Goal: Information Seeking & Learning: Check status

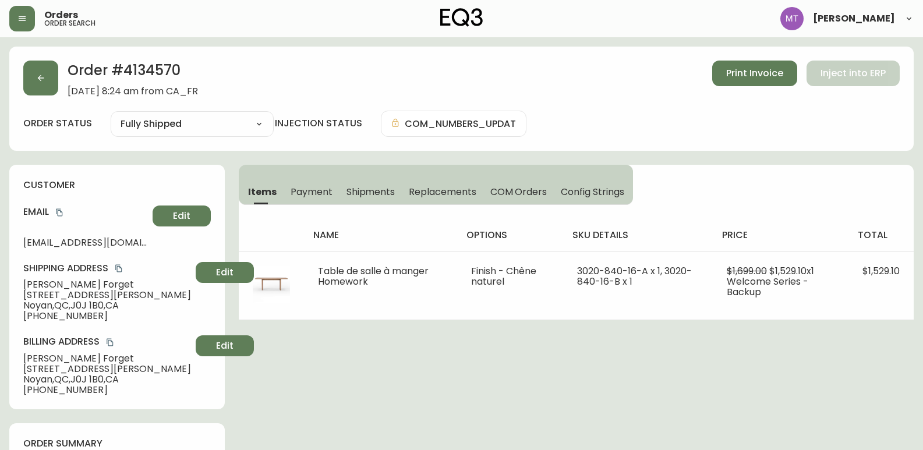
select select "FULLY_SHIPPED"
click at [50, 81] on button "button" at bounding box center [40, 78] width 35 height 35
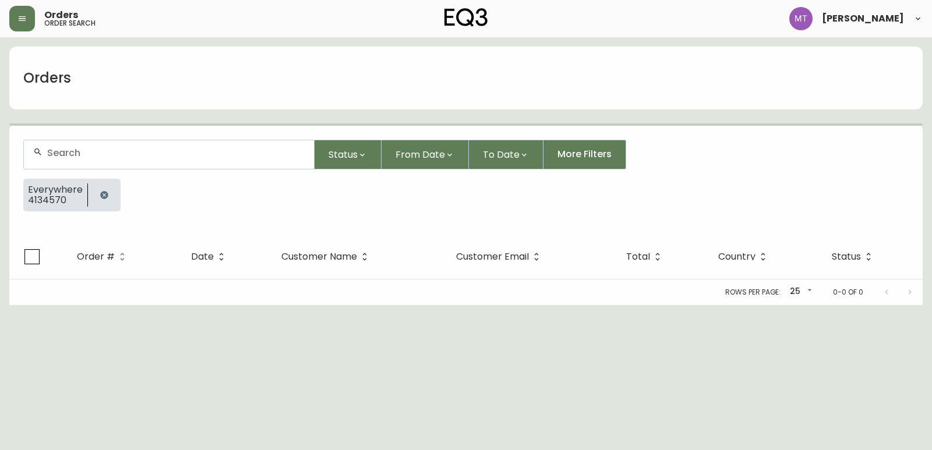
click at [104, 194] on icon "button" at bounding box center [104, 194] width 9 height 9
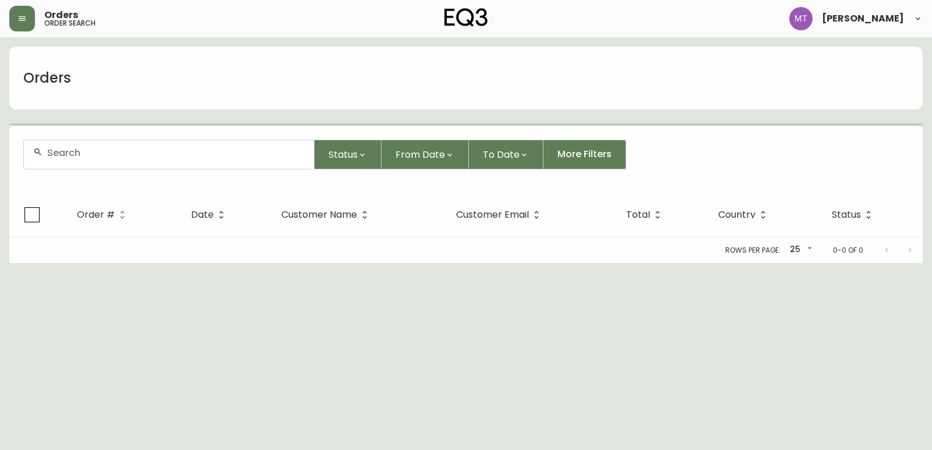
click at [101, 157] on input "text" at bounding box center [175, 152] width 257 height 11
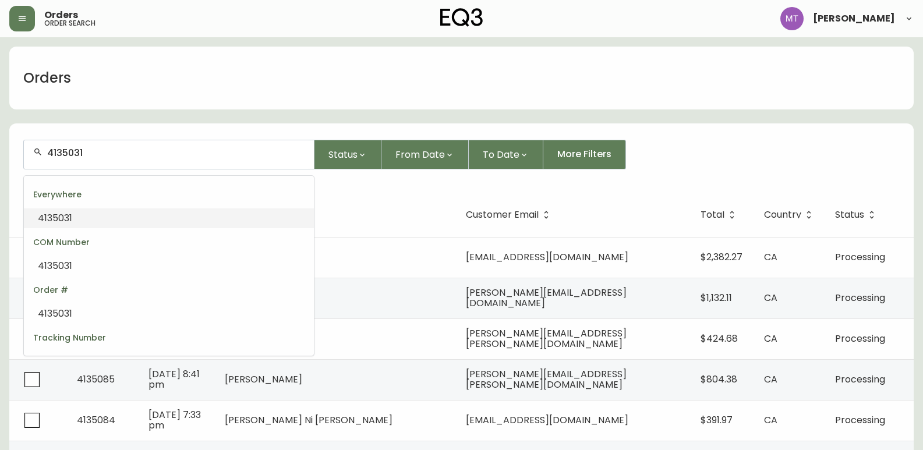
click at [68, 221] on span "4135031" at bounding box center [55, 217] width 34 height 13
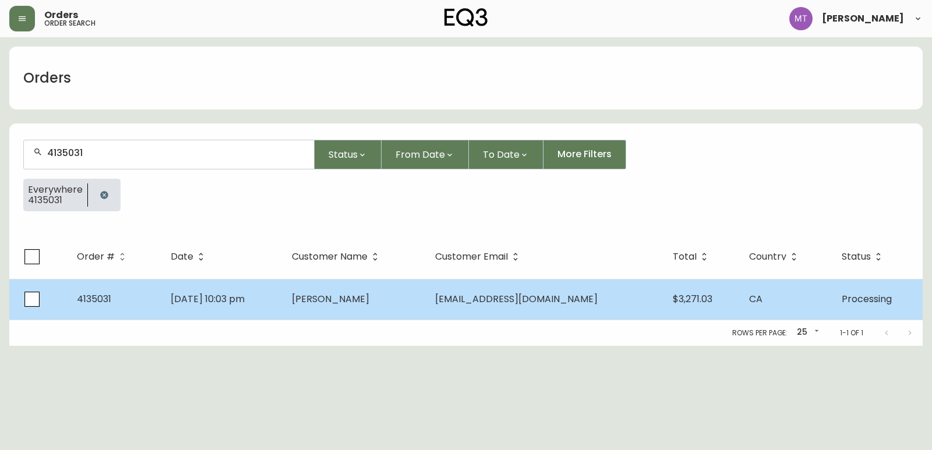
type input "4135031"
click at [156, 305] on td "4135031" at bounding box center [115, 299] width 94 height 41
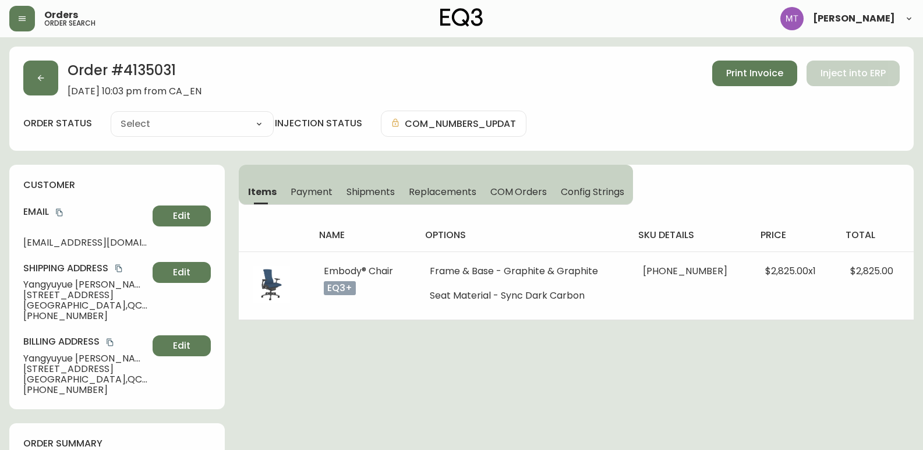
type input "Processing"
select select "PROCESSING"
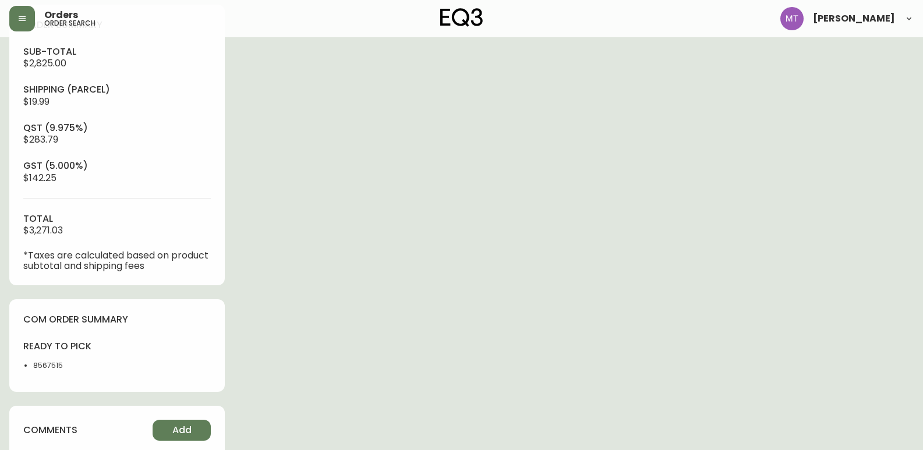
scroll to position [524, 0]
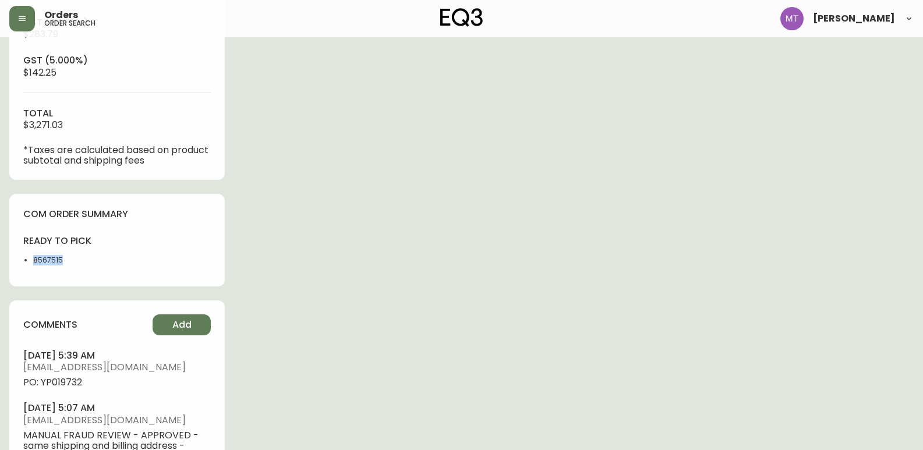
drag, startPoint x: 73, startPoint y: 260, endPoint x: 19, endPoint y: 256, distance: 53.8
click at [19, 256] on div "com order summary ready to pick 8567515" at bounding box center [116, 240] width 215 height 93
copy li "8567515"
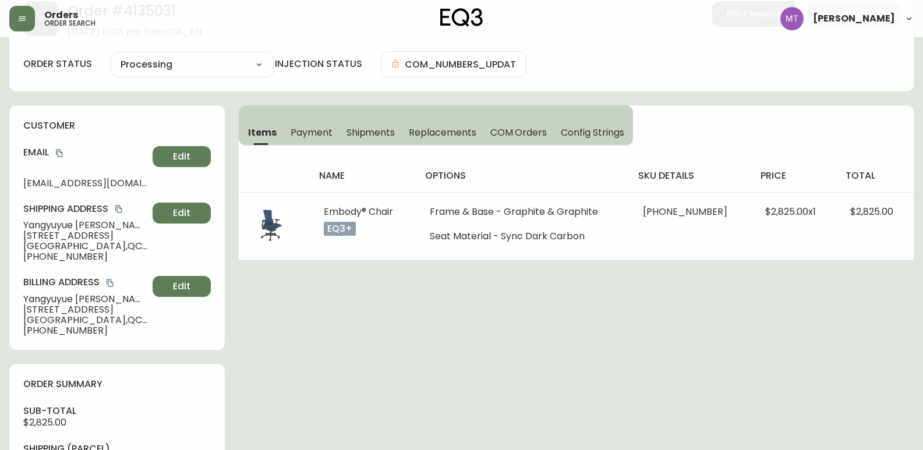
scroll to position [58, 0]
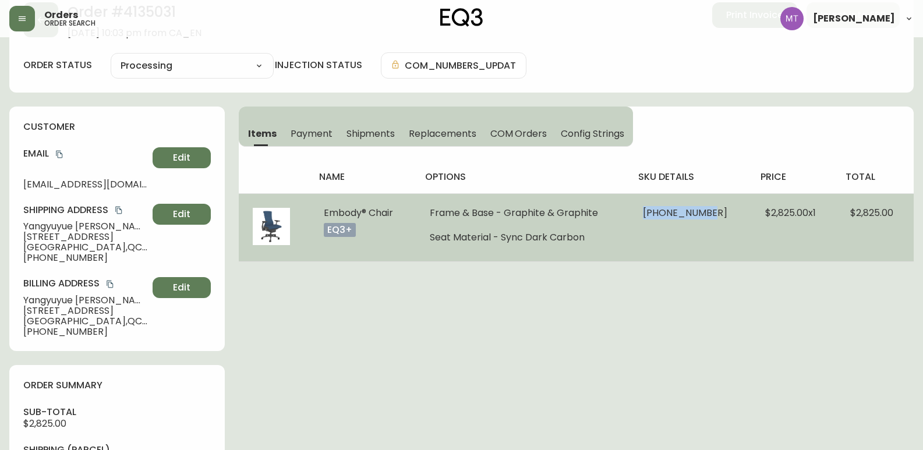
drag, startPoint x: 710, startPoint y: 208, endPoint x: 633, endPoint y: 206, distance: 77.5
click at [635, 206] on td "[PHONE_NUMBER]" at bounding box center [690, 227] width 122 height 68
copy span "[PHONE_NUMBER]"
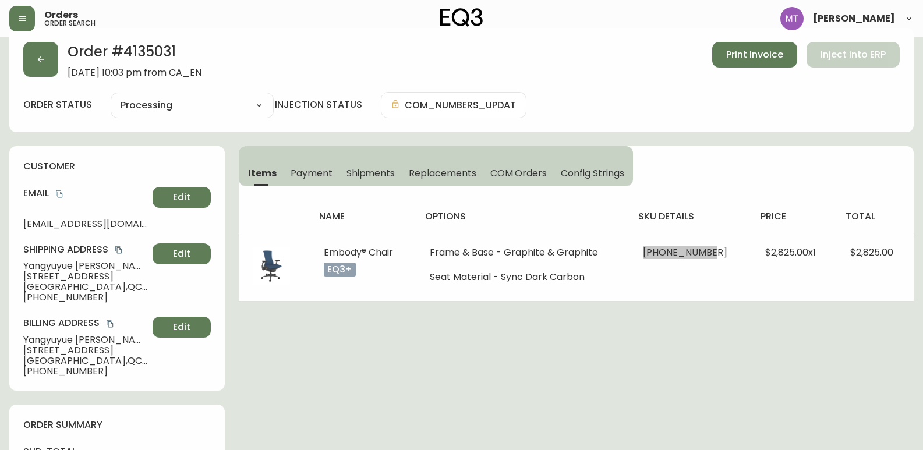
scroll to position [0, 0]
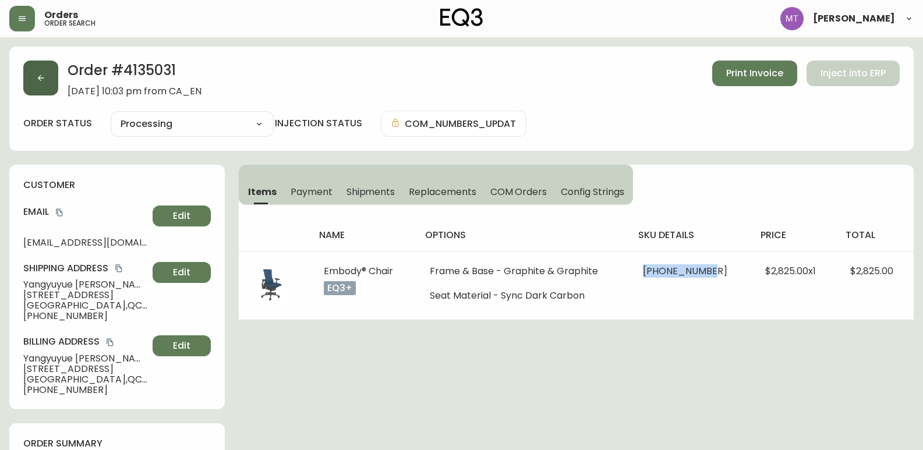
click at [38, 79] on icon "button" at bounding box center [40, 77] width 9 height 9
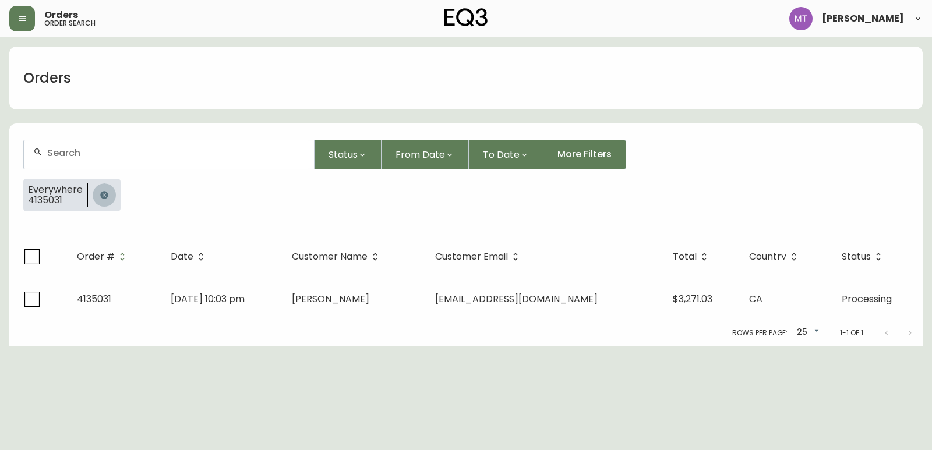
drag, startPoint x: 102, startPoint y: 196, endPoint x: 100, endPoint y: 158, distance: 37.9
click at [102, 194] on icon "button" at bounding box center [104, 194] width 9 height 9
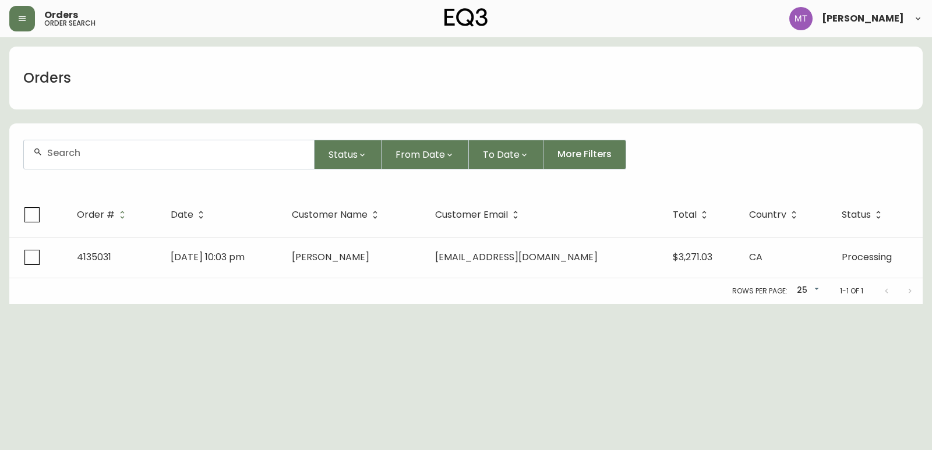
click at [100, 155] on input "text" at bounding box center [175, 152] width 257 height 11
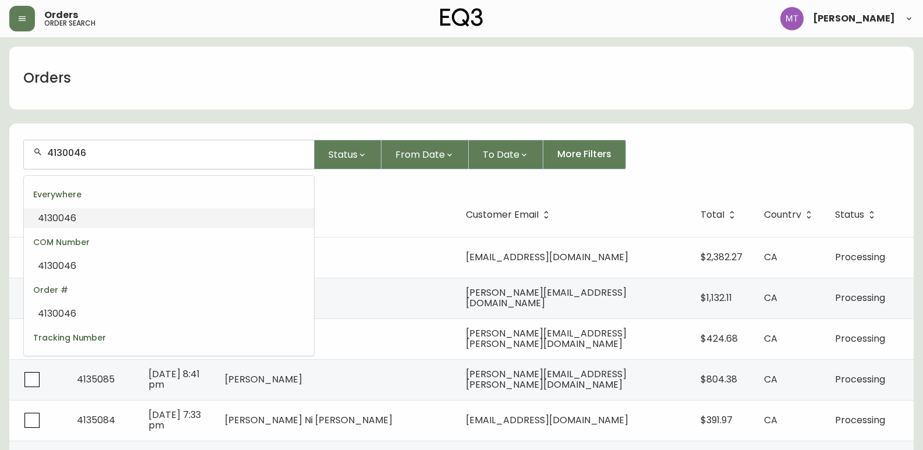
click at [97, 214] on li "4130046" at bounding box center [169, 218] width 290 height 20
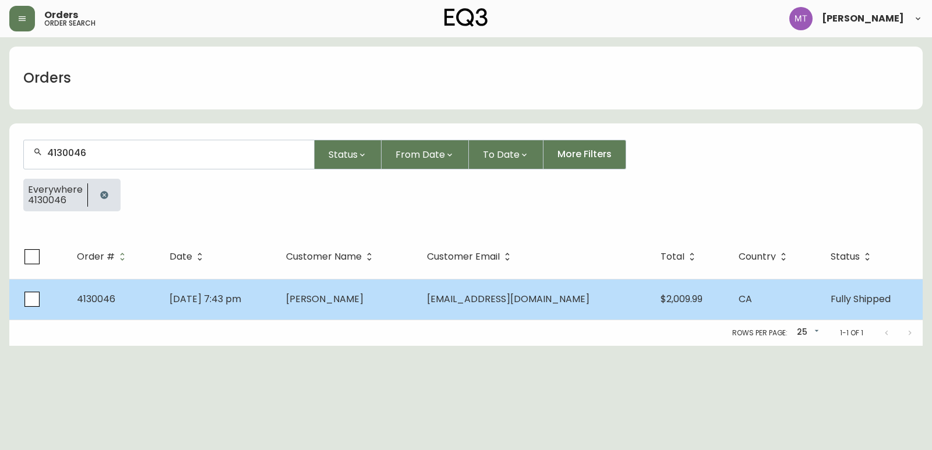
type input "4130046"
click at [277, 298] on td "[DATE] 7:43 pm" at bounding box center [218, 299] width 116 height 41
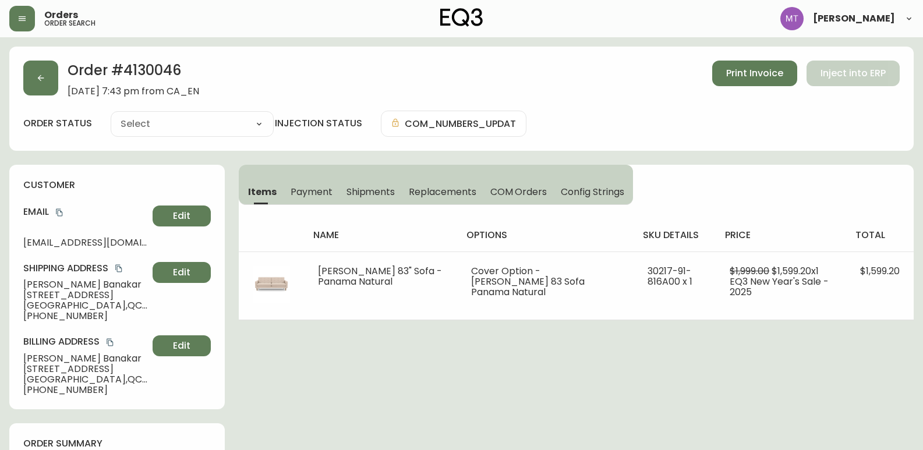
type input "Fully Shipped"
select select "FULLY_SHIPPED"
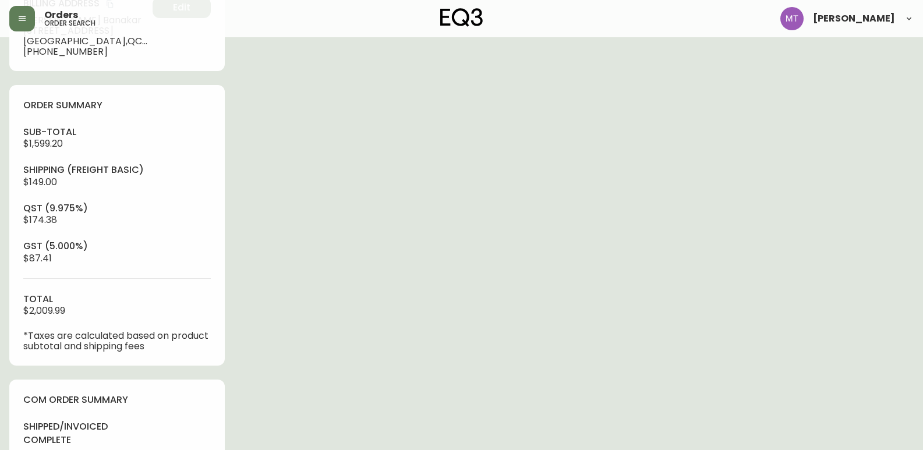
scroll to position [349, 0]
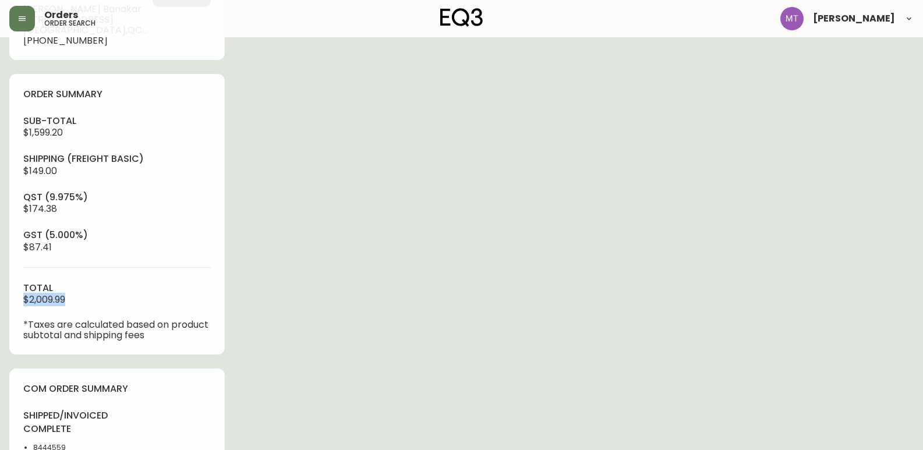
drag, startPoint x: 77, startPoint y: 302, endPoint x: 24, endPoint y: 300, distance: 53.0
click at [24, 300] on div "sub-total $1,599.20 Shipping ( Freight Basic ) $149.00 qst (9.975%) $174.38 gst…" at bounding box center [116, 228] width 187 height 226
copy span "$2,009.99"
click at [206, 267] on hr at bounding box center [116, 267] width 187 height 1
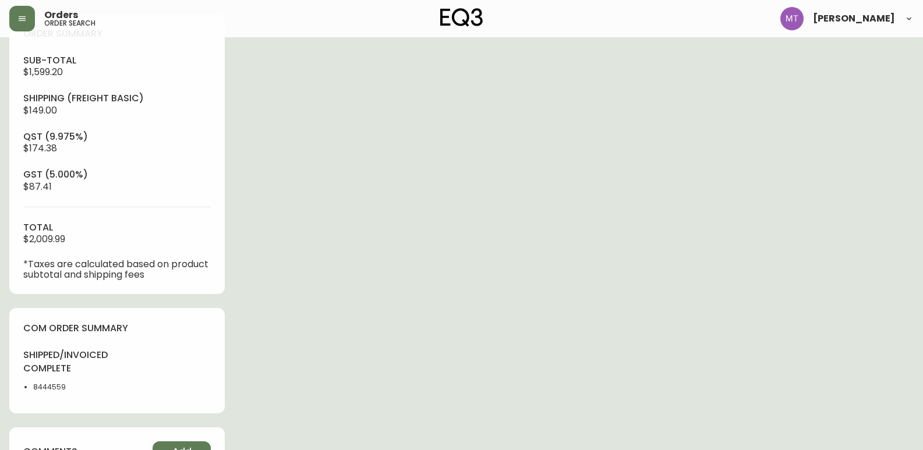
scroll to position [466, 0]
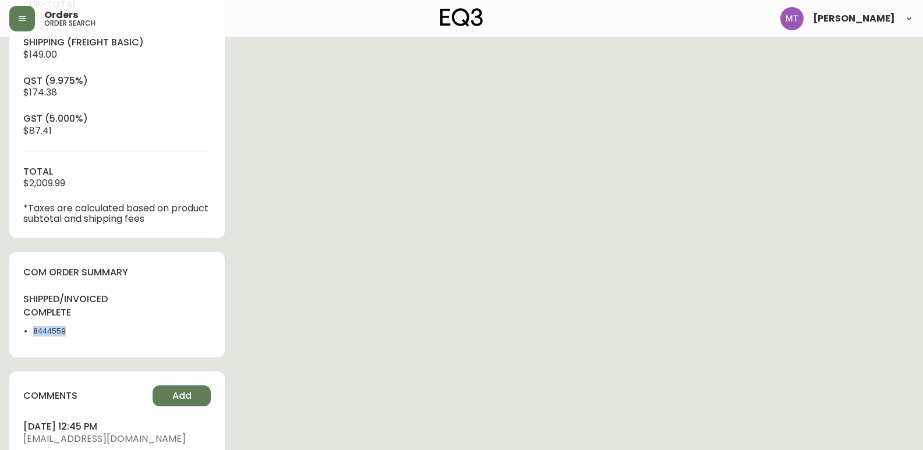
drag, startPoint x: 74, startPoint y: 335, endPoint x: 24, endPoint y: 330, distance: 49.8
click at [33, 330] on li "8444559" at bounding box center [71, 331] width 77 height 10
copy li "8444559"
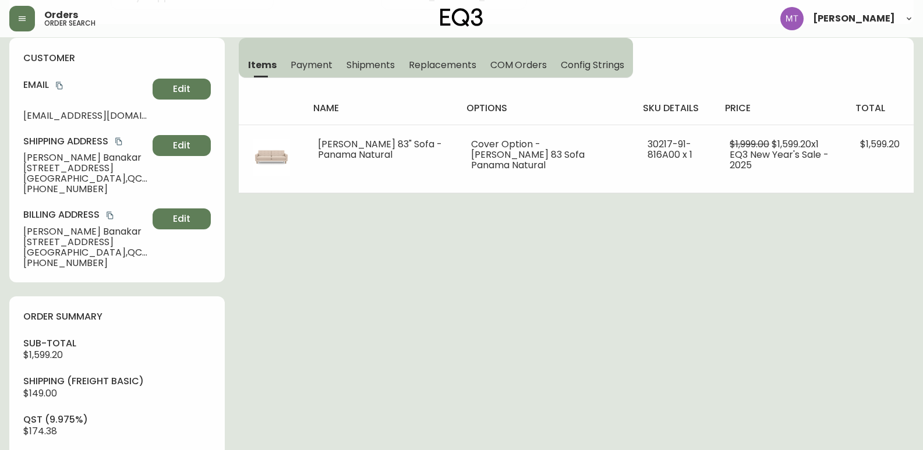
scroll to position [116, 0]
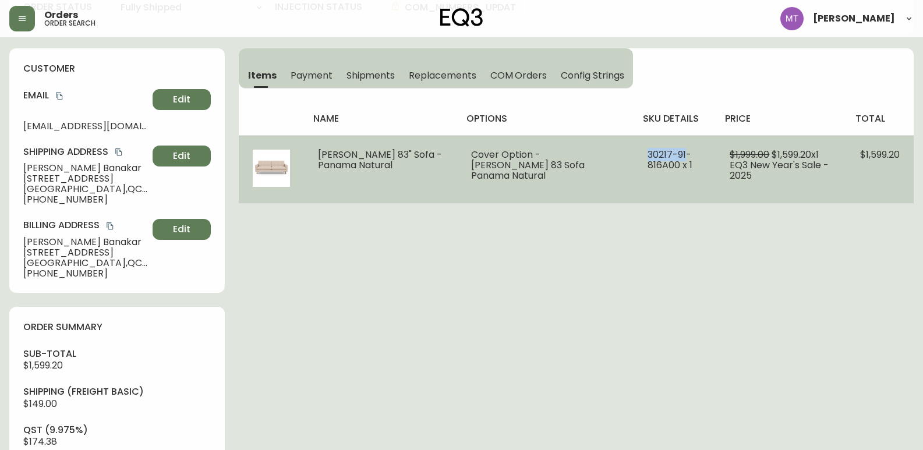
drag, startPoint x: 666, startPoint y: 152, endPoint x: 617, endPoint y: 150, distance: 48.4
click at [633, 150] on td "30217-91-816A00 x 1" at bounding box center [674, 169] width 82 height 68
copy span "30217-91"
